Goal: Entertainment & Leisure: Consume media (video, audio)

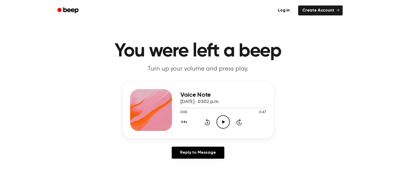
click at [224, 121] on icon at bounding box center [223, 122] width 3 height 3
click at [233, 106] on div at bounding box center [224, 108] width 86 height 4
click at [224, 121] on icon "Play Audio" at bounding box center [223, 122] width 13 height 13
click at [223, 121] on icon at bounding box center [223, 122] width 3 height 3
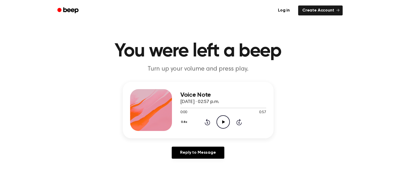
click at [223, 122] on icon at bounding box center [223, 122] width 3 height 3
click at [223, 122] on icon "Pause Audio" at bounding box center [223, 122] width 13 height 13
click at [223, 122] on icon at bounding box center [223, 122] width 3 height 3
click at [224, 122] on icon at bounding box center [223, 122] width 3 height 3
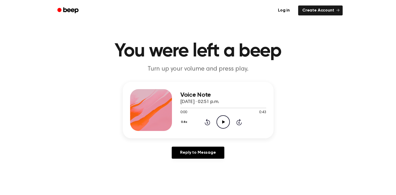
click at [223, 122] on icon at bounding box center [223, 122] width 3 height 3
click at [223, 122] on icon "Pause Audio" at bounding box center [223, 122] width 13 height 13
